Goal: Task Accomplishment & Management: Use online tool/utility

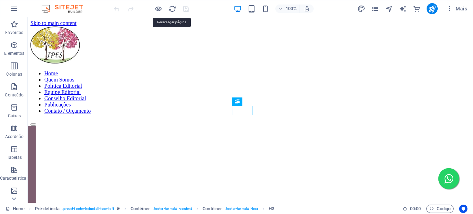
scroll to position [203, 0]
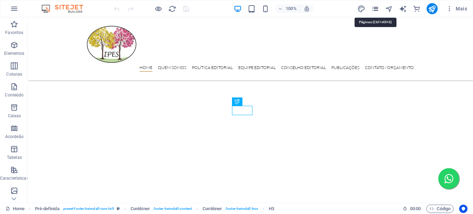
click at [373, 8] on icon "pages" at bounding box center [375, 9] width 8 height 8
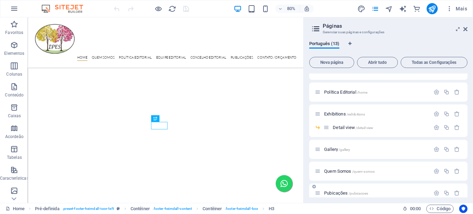
scroll to position [104, 0]
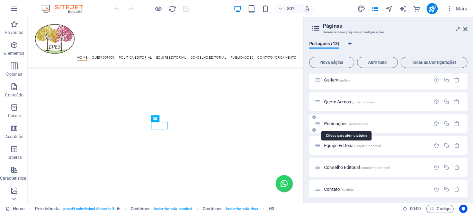
click at [353, 121] on span "Pubicações /pubicacoes" at bounding box center [346, 123] width 44 height 5
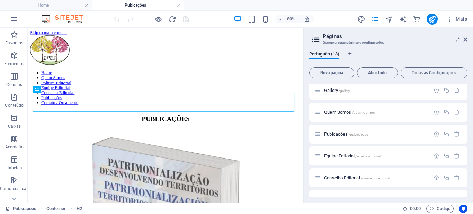
scroll to position [0, 0]
click at [466, 40] on icon at bounding box center [466, 40] width 4 height 6
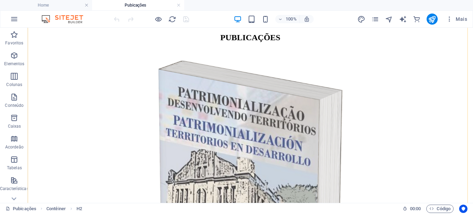
scroll to position [243, 0]
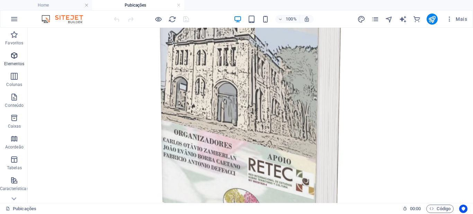
click at [14, 57] on icon "button" at bounding box center [14, 55] width 8 height 8
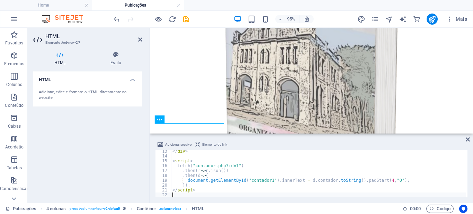
scroll to position [60, 0]
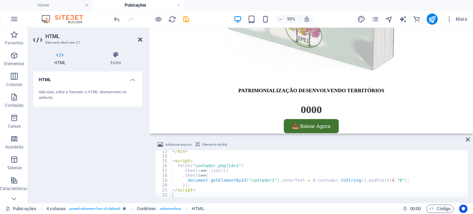
click at [139, 38] on icon at bounding box center [140, 40] width 4 height 6
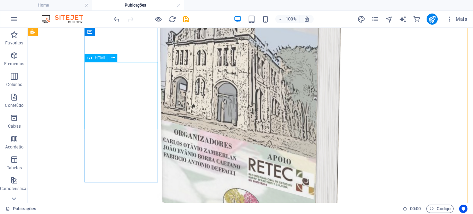
scroll to position [277, 0]
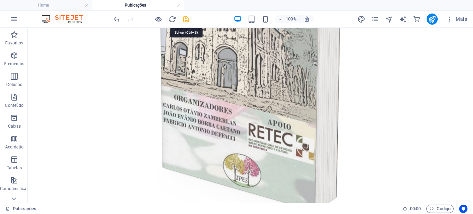
click at [186, 20] on icon "save" at bounding box center [186, 19] width 8 height 8
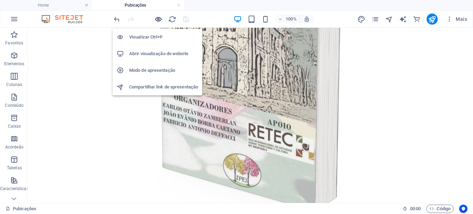
click at [159, 18] on icon "button" at bounding box center [159, 19] width 8 height 8
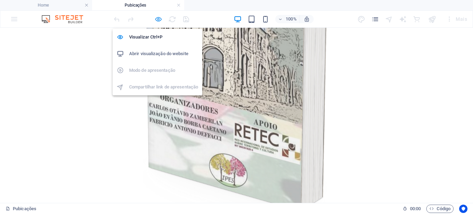
click at [159, 19] on icon "button" at bounding box center [159, 19] width 8 height 8
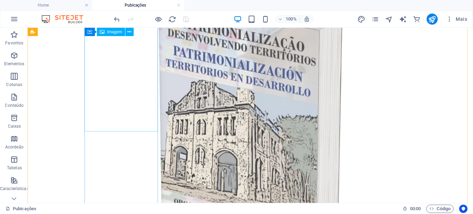
scroll to position [208, 0]
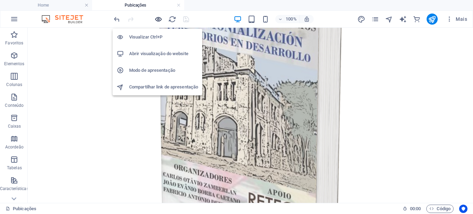
click at [158, 18] on icon "button" at bounding box center [159, 19] width 8 height 8
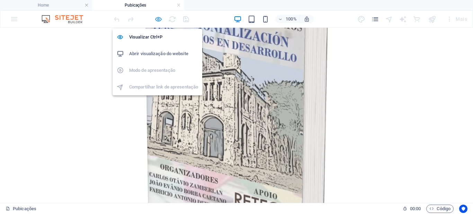
click at [160, 19] on icon "button" at bounding box center [159, 19] width 8 height 8
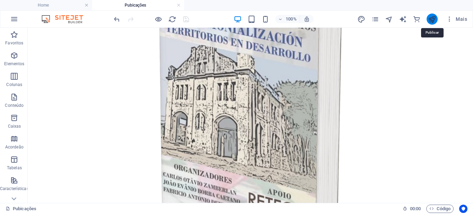
click at [431, 20] on icon "publish" at bounding box center [432, 19] width 8 height 8
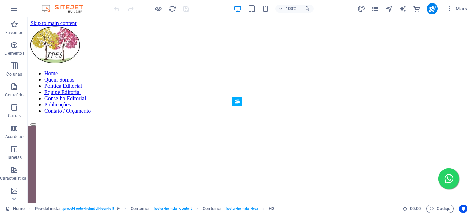
scroll to position [203, 0]
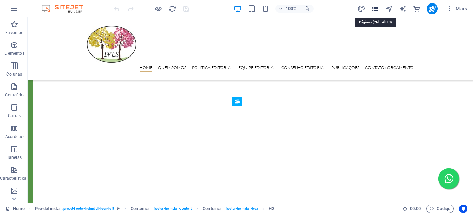
click at [374, 8] on icon "pages" at bounding box center [375, 9] width 8 height 8
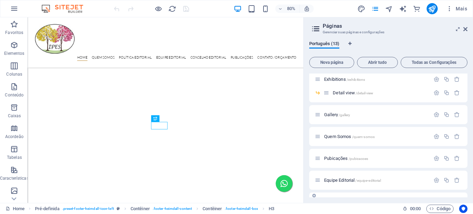
scroll to position [69, 0]
click at [375, 159] on p "Pubicações /pubicacoes" at bounding box center [376, 158] width 104 height 5
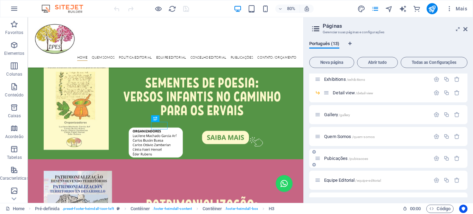
scroll to position [0, 0]
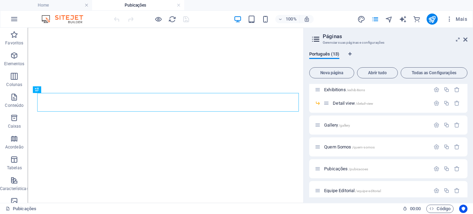
click at [466, 21] on span "Mais" at bounding box center [456, 19] width 21 height 7
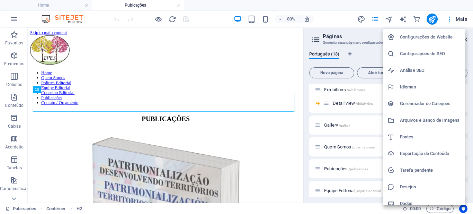
click at [288, 33] on div at bounding box center [236, 107] width 473 height 214
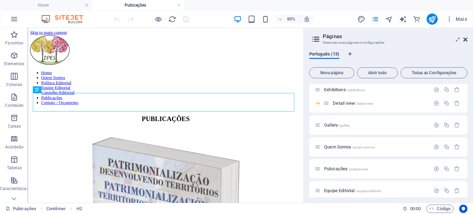
click at [466, 39] on icon at bounding box center [466, 40] width 4 height 6
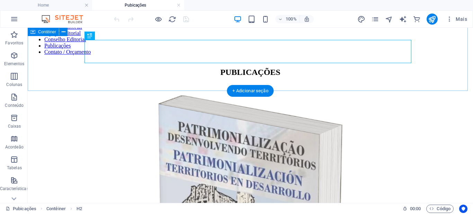
scroll to position [243, 0]
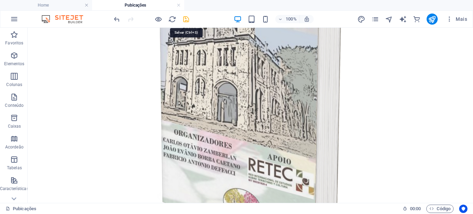
click at [187, 19] on icon "save" at bounding box center [186, 19] width 8 height 8
click at [432, 22] on icon "publish" at bounding box center [432, 19] width 8 height 8
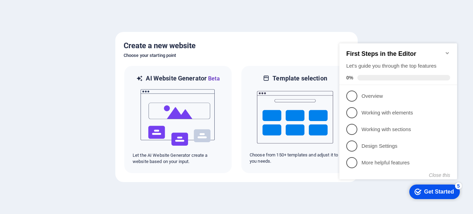
click at [436, 192] on div "Get Started" at bounding box center [439, 192] width 30 height 6
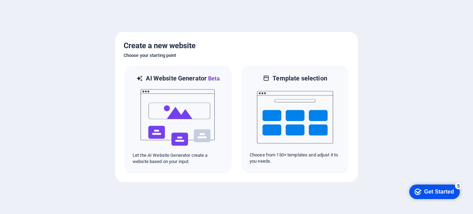
click at [440, 187] on div "checkmark Get Started 5" at bounding box center [435, 191] width 51 height 15
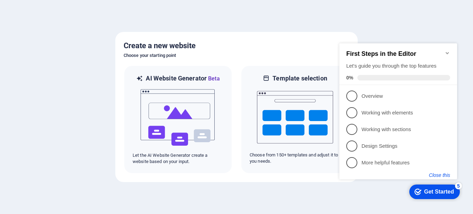
click at [444, 176] on button "Close this" at bounding box center [439, 175] width 21 height 6
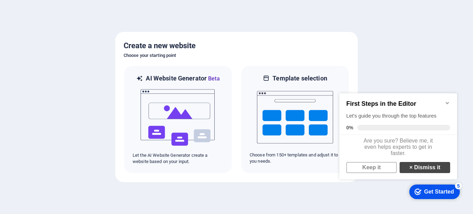
click at [436, 171] on link "× Dismiss it" at bounding box center [425, 167] width 51 height 11
